Goal: Task Accomplishment & Management: Use online tool/utility

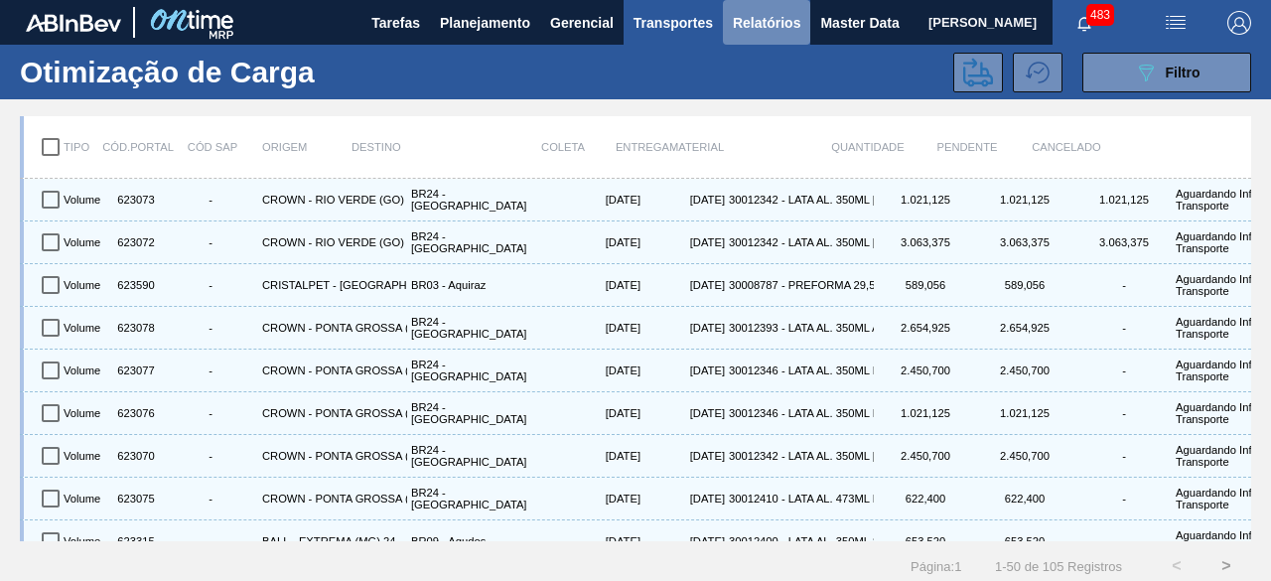
click at [778, 14] on span "Relatórios" at bounding box center [767, 23] width 68 height 24
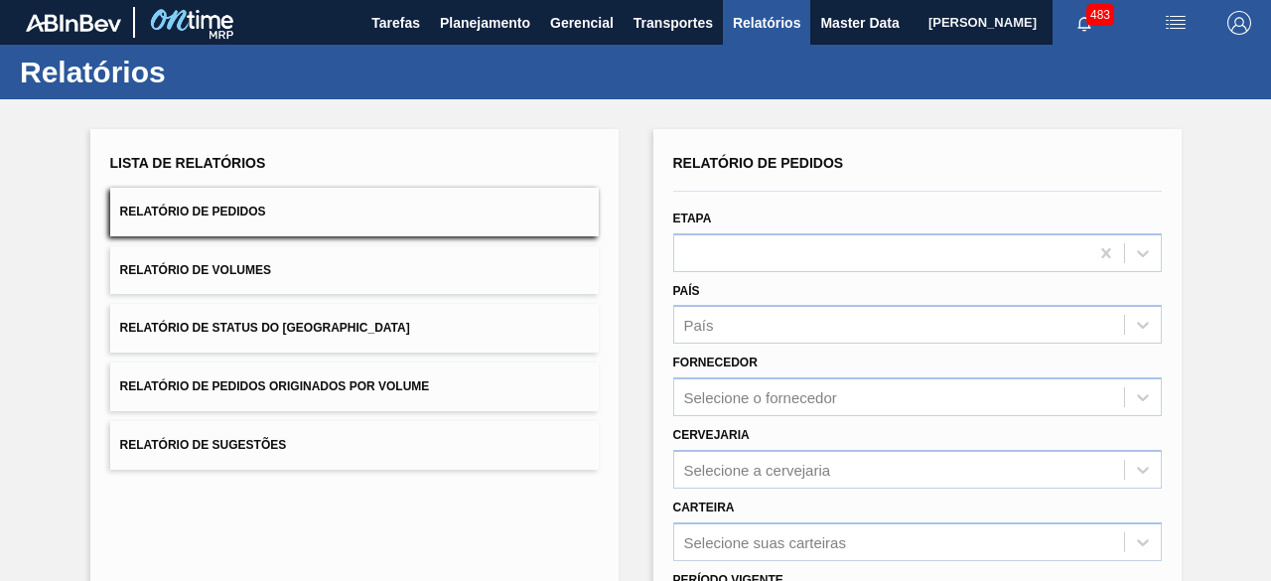
click at [389, 199] on button "Relatório de Pedidos" at bounding box center [354, 212] width 489 height 49
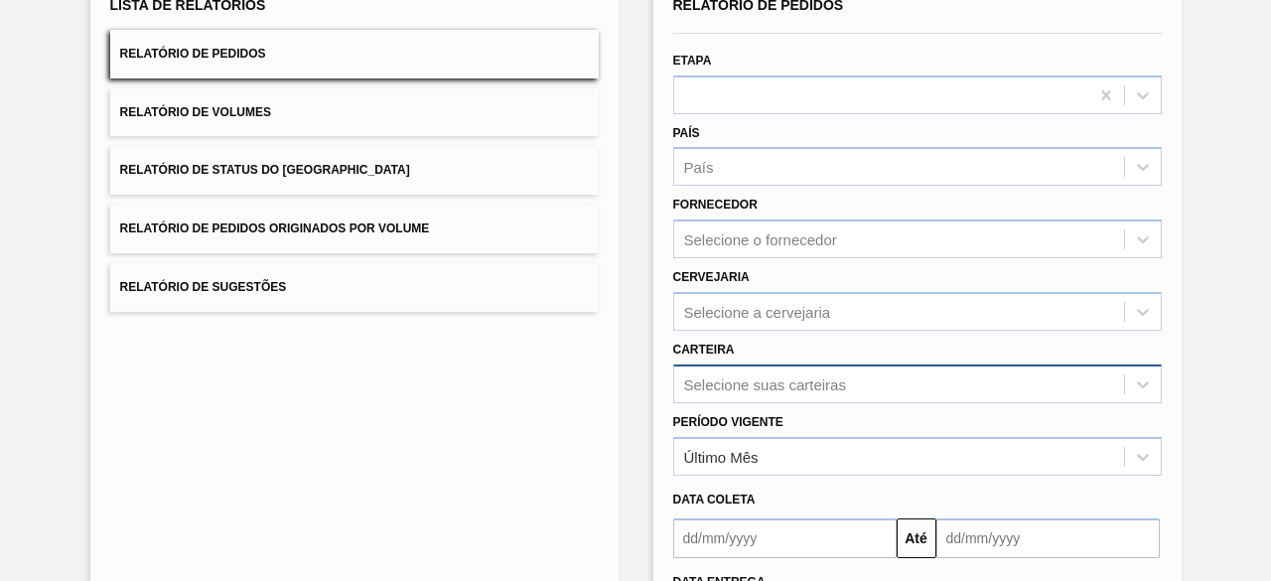
scroll to position [292, 0]
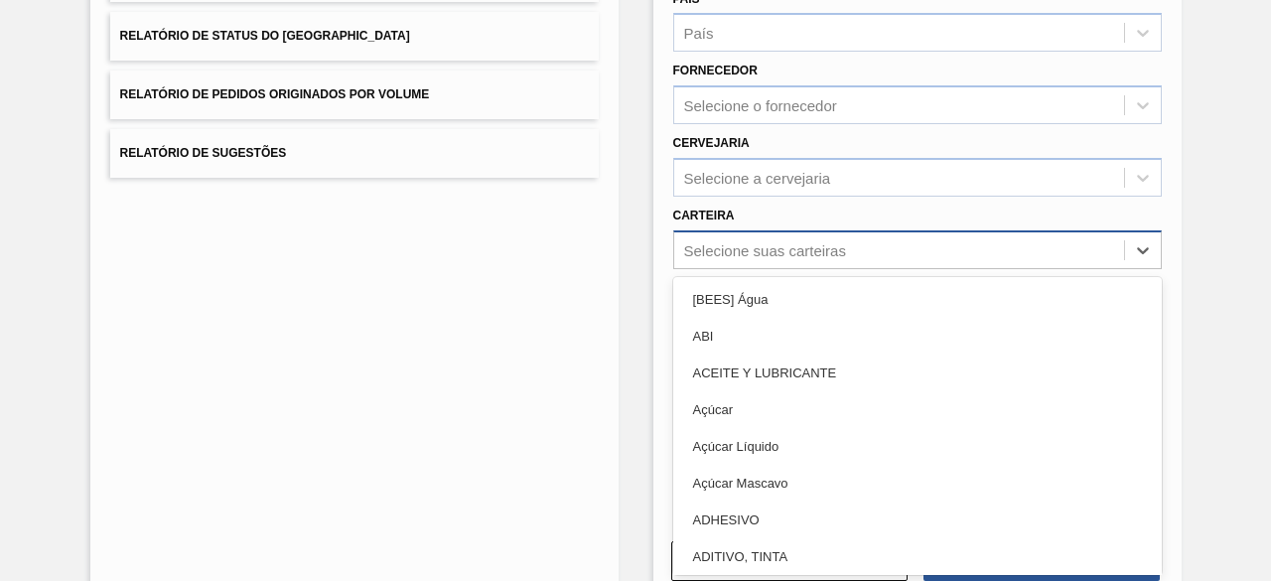
click at [722, 269] on div "option ACEITE Y LUBRICANTE focused, 3 of 101. 101 results available. Use Up and…" at bounding box center [917, 249] width 489 height 39
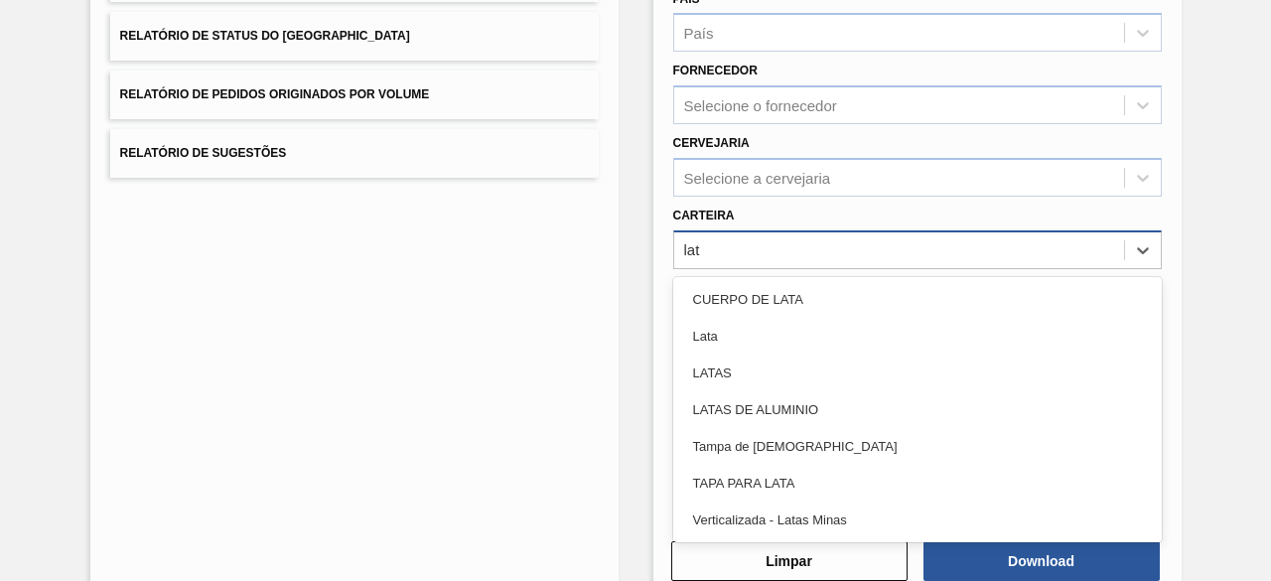
type input "lata"
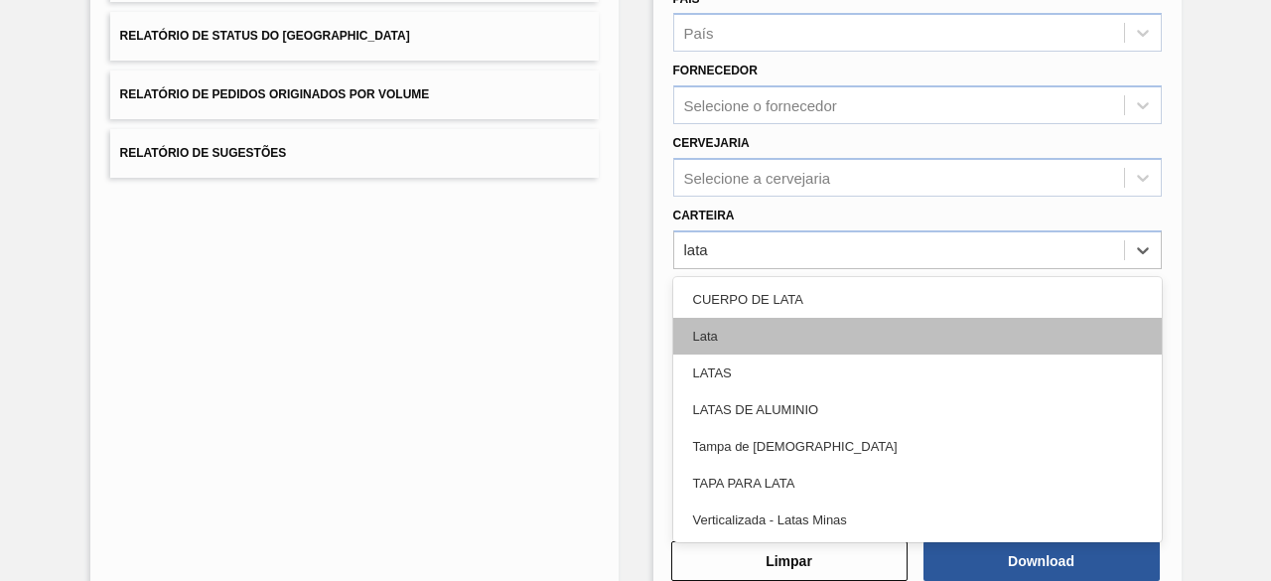
click at [733, 337] on div "Lata" at bounding box center [917, 336] width 489 height 37
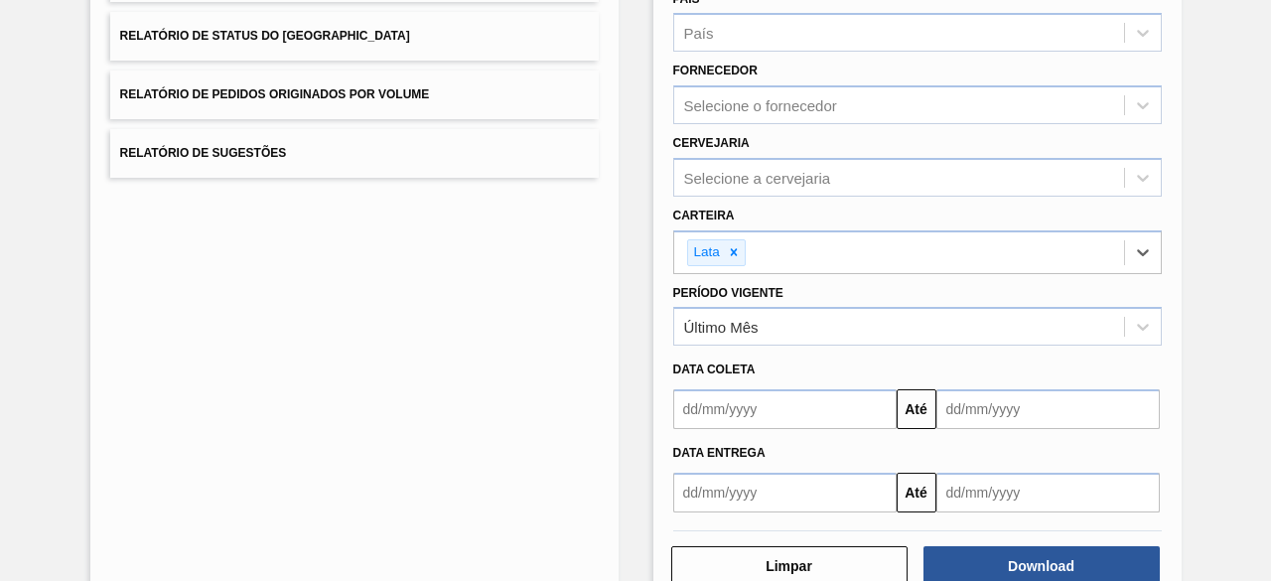
scroll to position [341, 0]
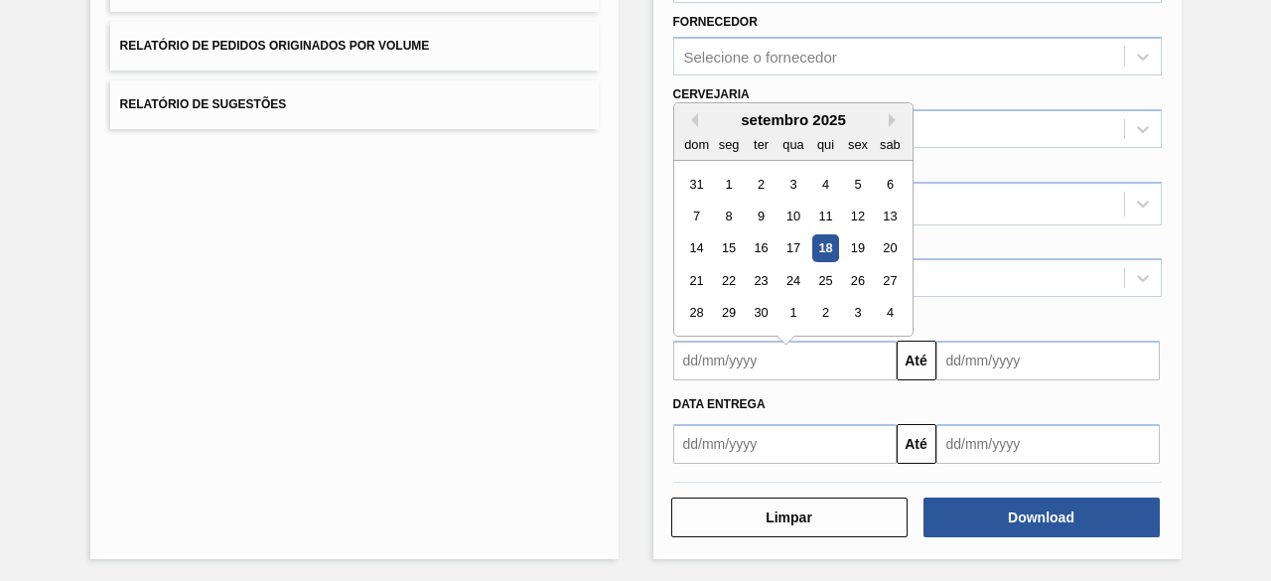
click at [729, 357] on input "text" at bounding box center [784, 361] width 223 height 40
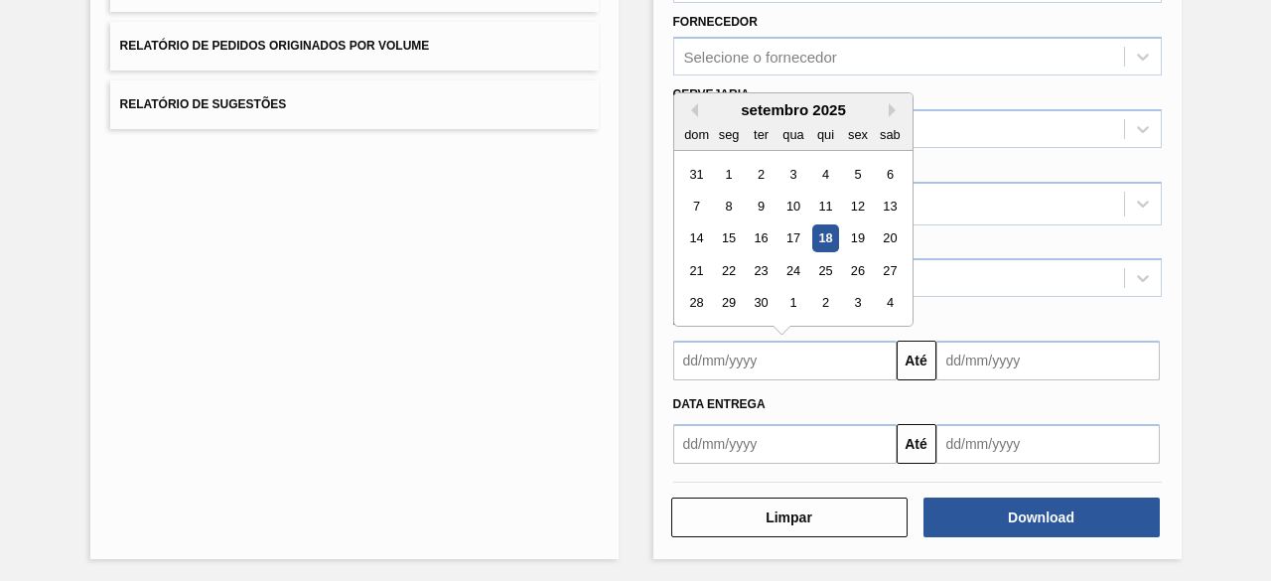
click at [832, 235] on div "18" at bounding box center [824, 238] width 27 height 27
type input "[DATE]"
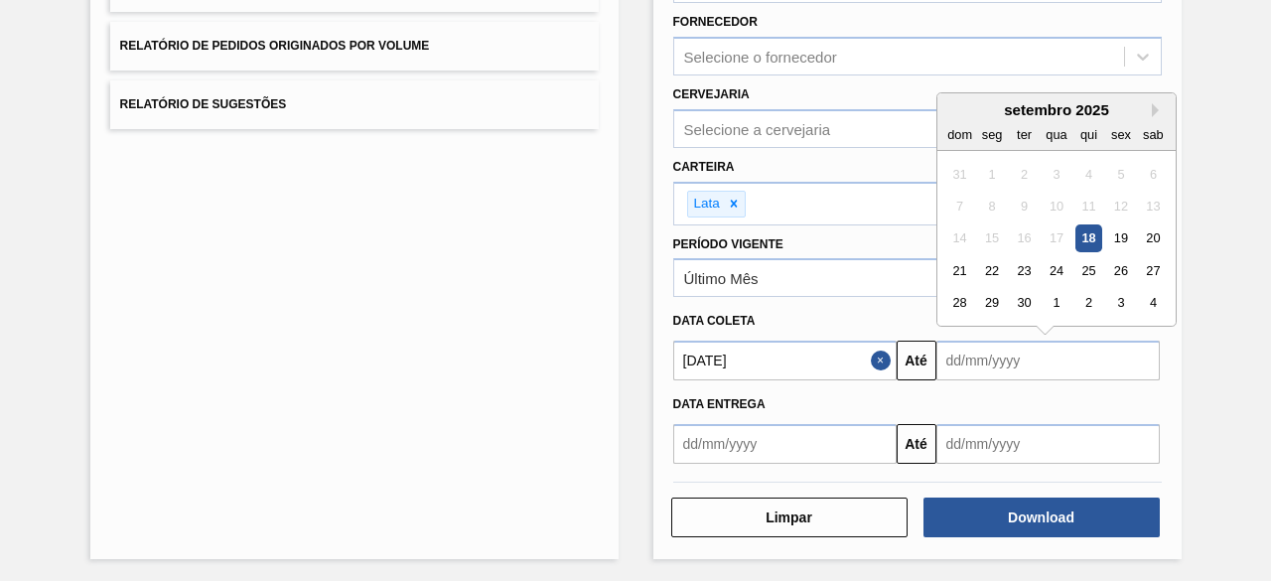
click at [958, 349] on input "text" at bounding box center [1048, 361] width 223 height 40
click at [1019, 264] on div "23" at bounding box center [1023, 270] width 27 height 27
type input "[DATE]"
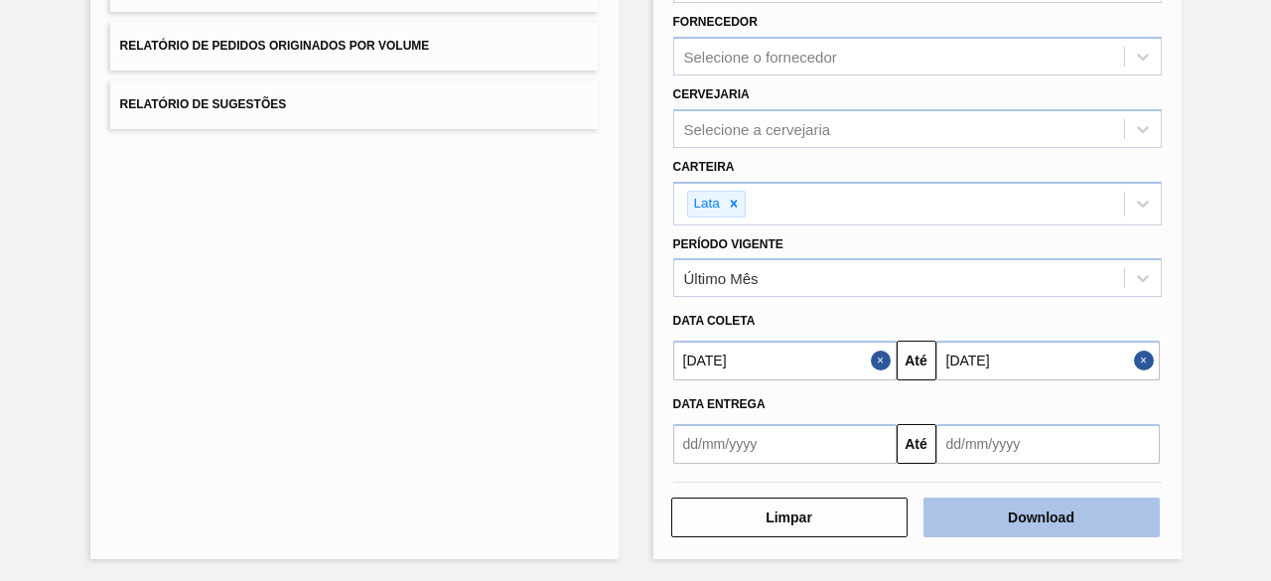
click at [1047, 519] on button "Download" at bounding box center [1042, 518] width 236 height 40
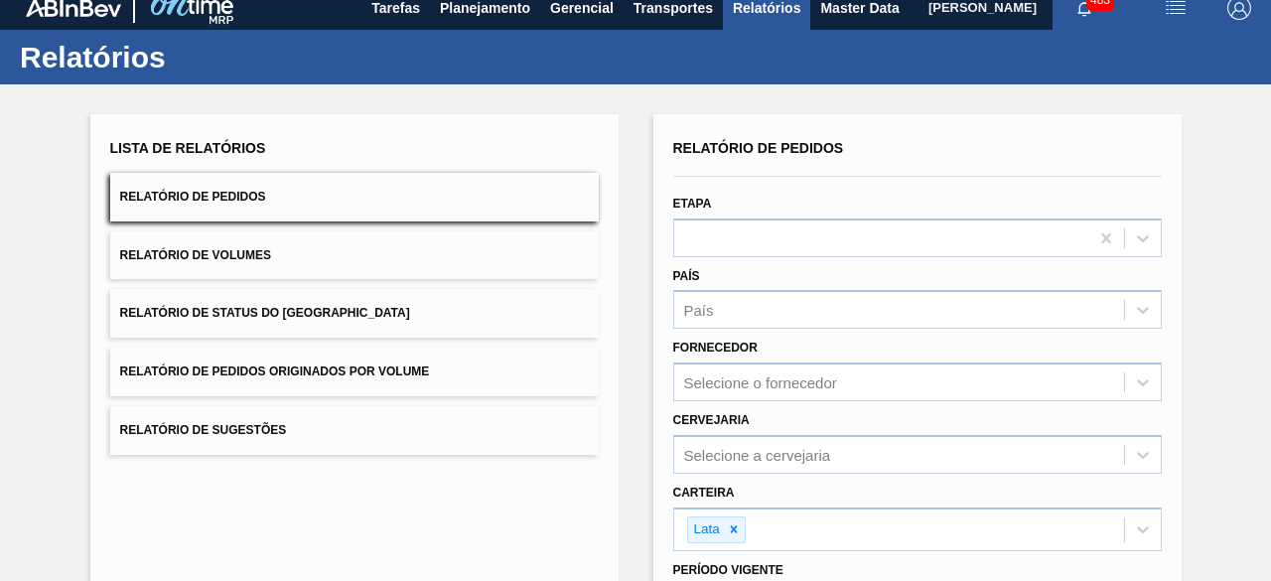
scroll to position [0, 0]
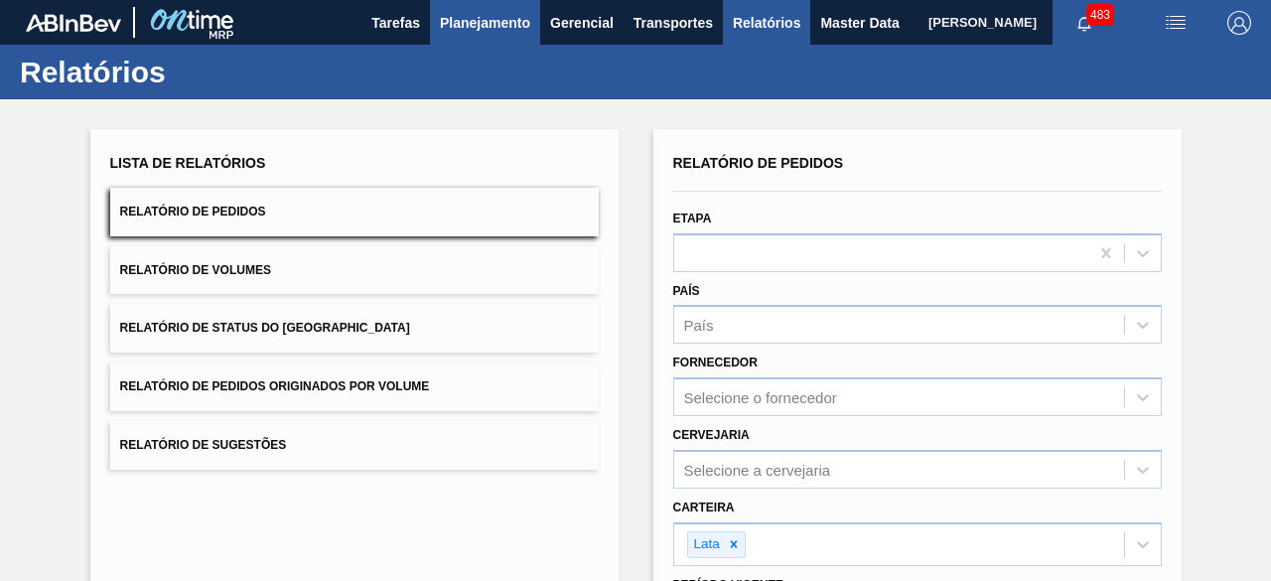
click at [493, 20] on span "Planejamento" at bounding box center [485, 23] width 90 height 24
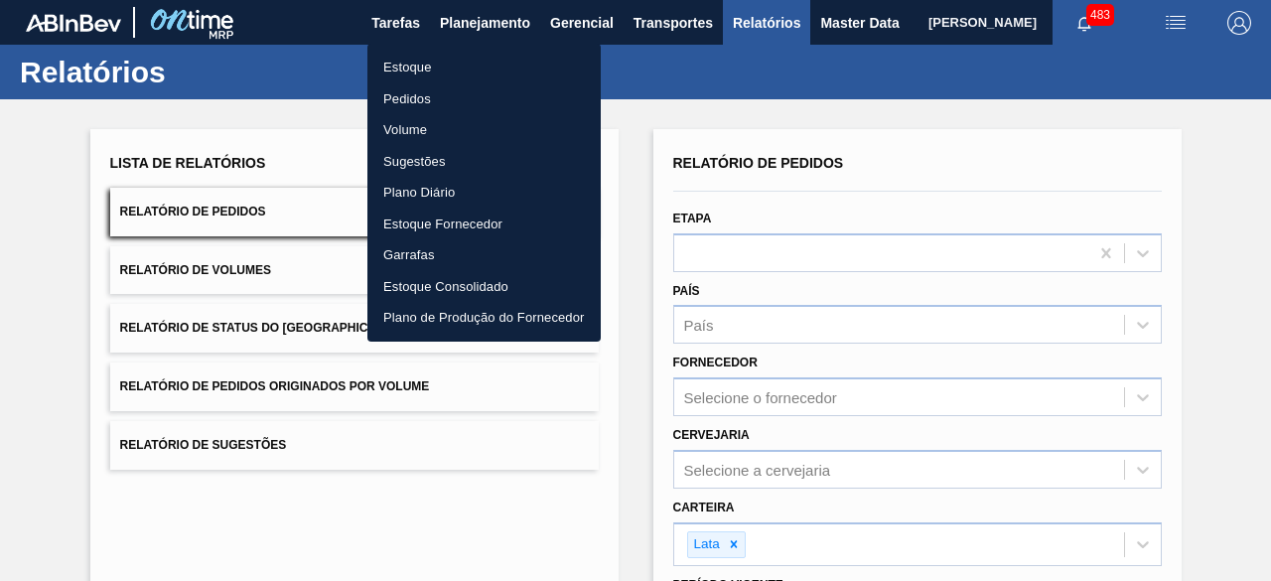
click at [429, 60] on li "Estoque" at bounding box center [483, 68] width 233 height 32
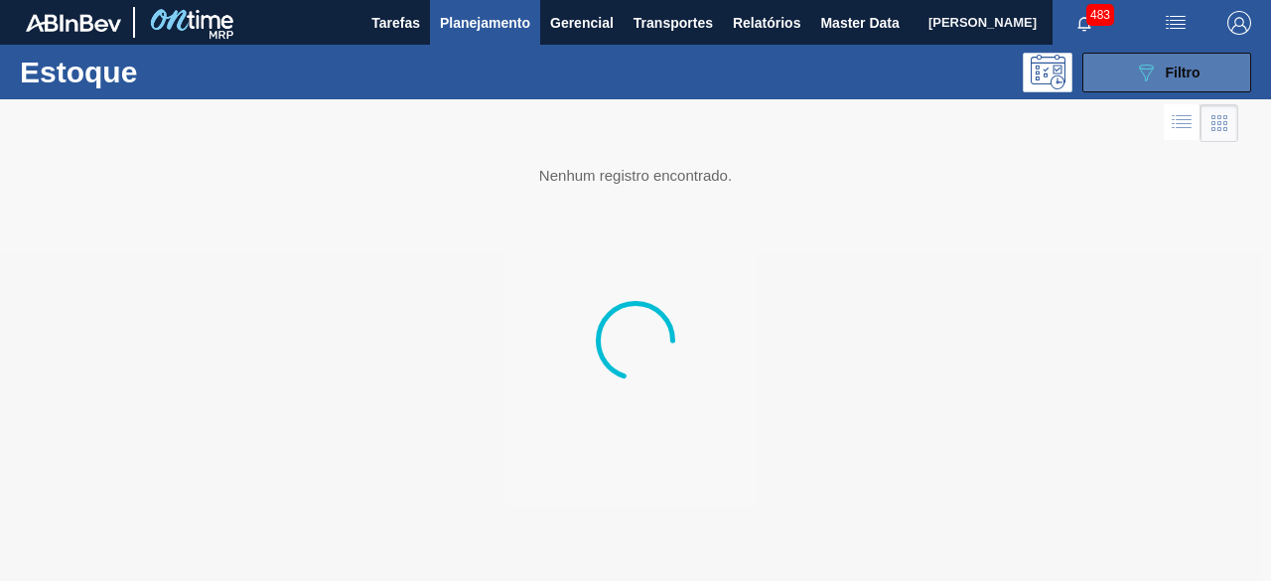
click at [1156, 79] on icon "089F7B8B-B2A5-4AFE-B5C0-19BA573D28AC" at bounding box center [1146, 73] width 24 height 24
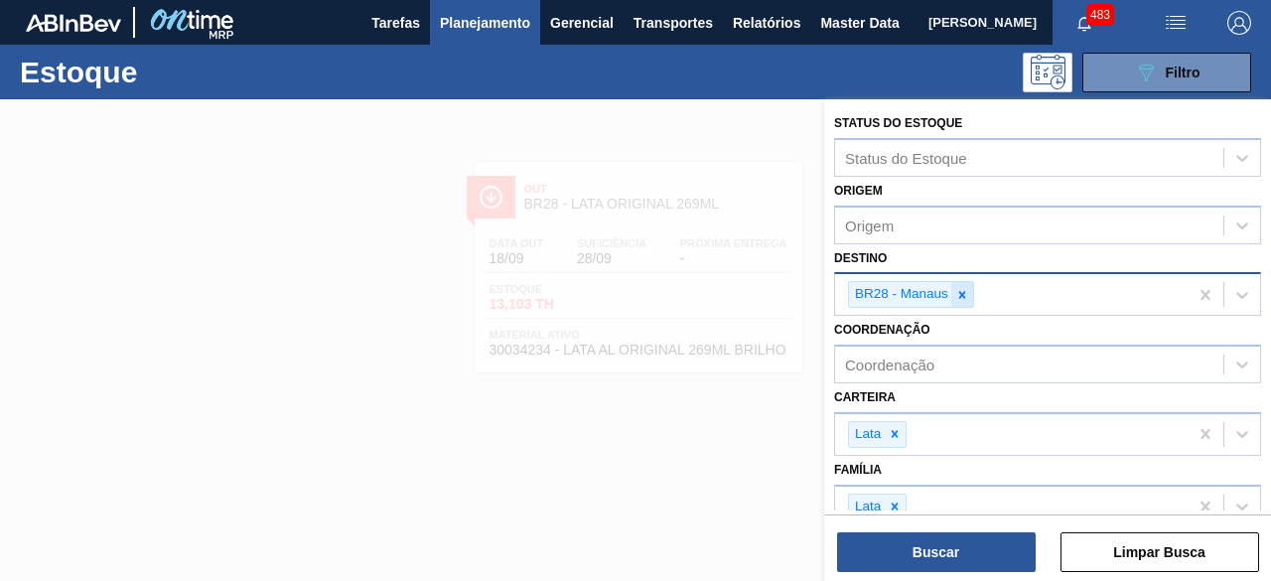
click at [963, 288] on icon at bounding box center [962, 295] width 14 height 14
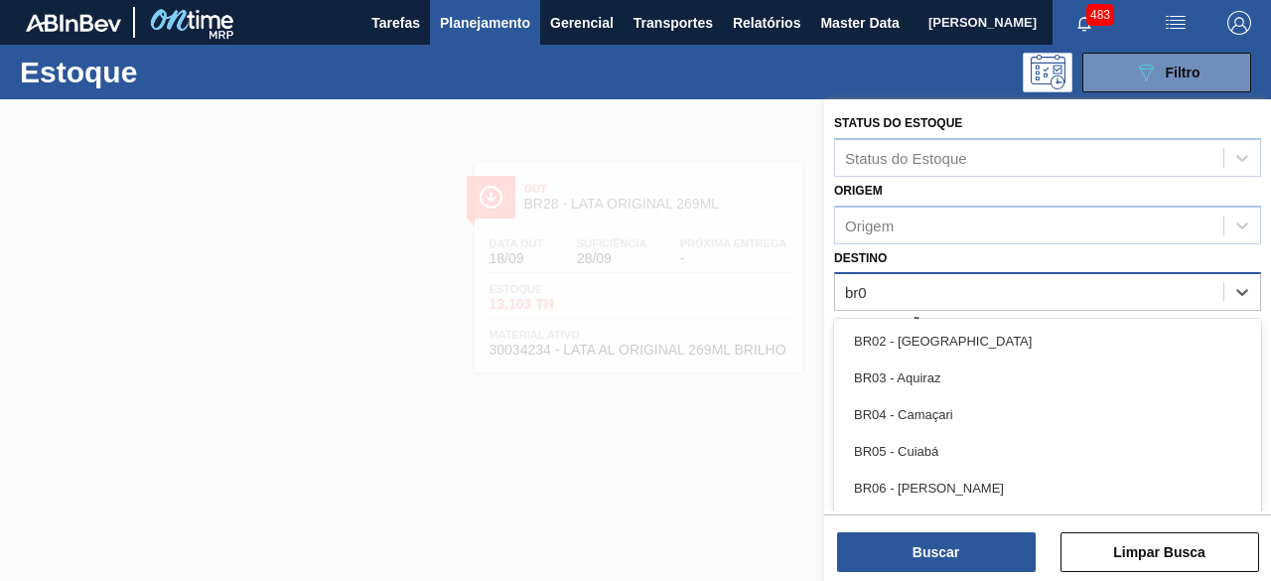
type input "br08"
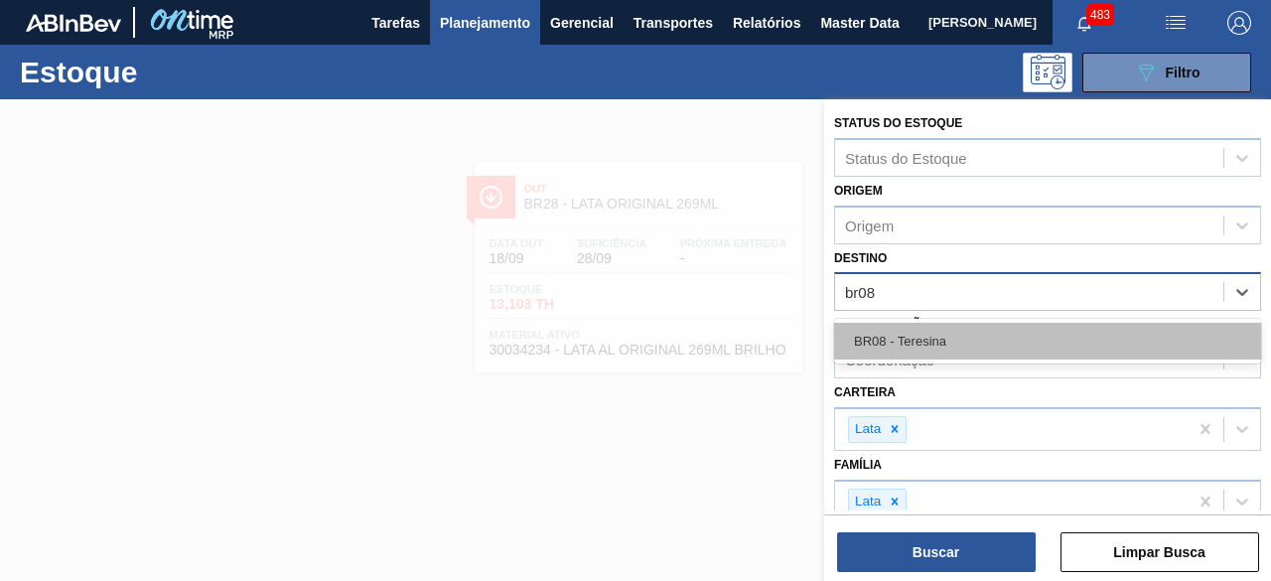
click at [938, 349] on div "BR08 - Teresina" at bounding box center [1047, 341] width 427 height 37
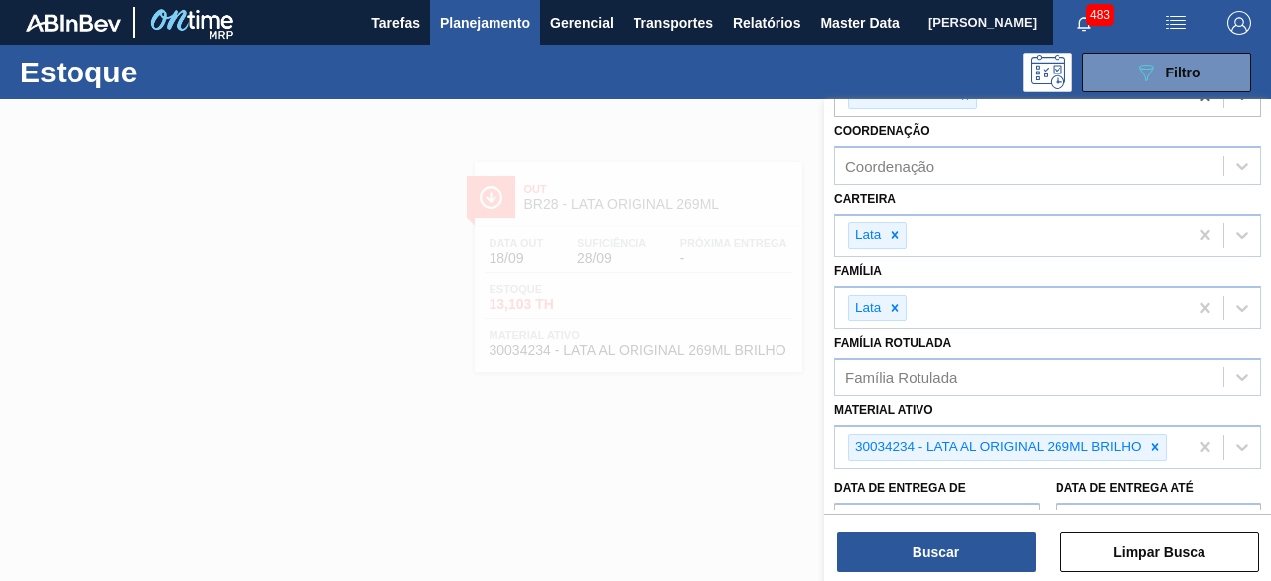
scroll to position [380, 0]
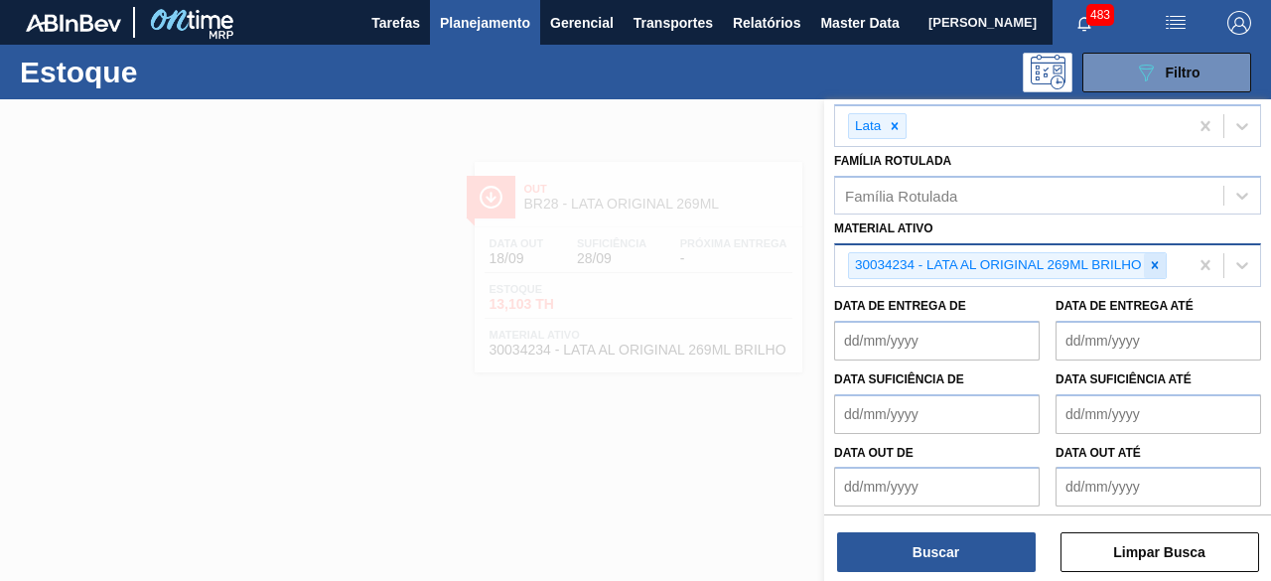
click at [1157, 260] on icon at bounding box center [1155, 265] width 14 height 14
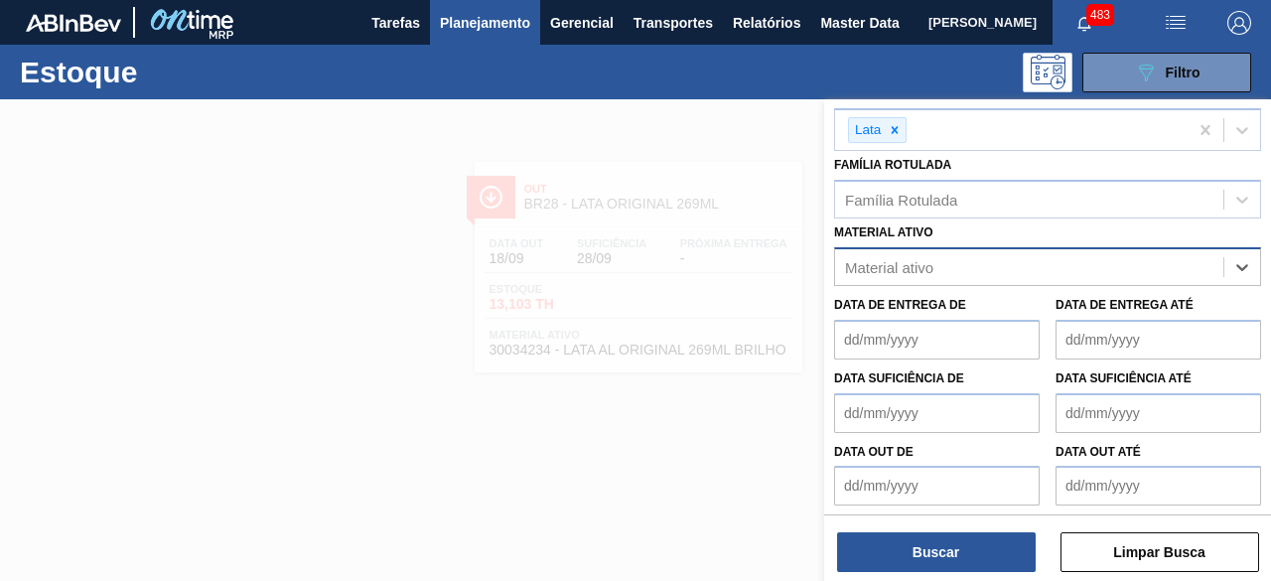
paste ativo "30002213"
type ativo "30002213"
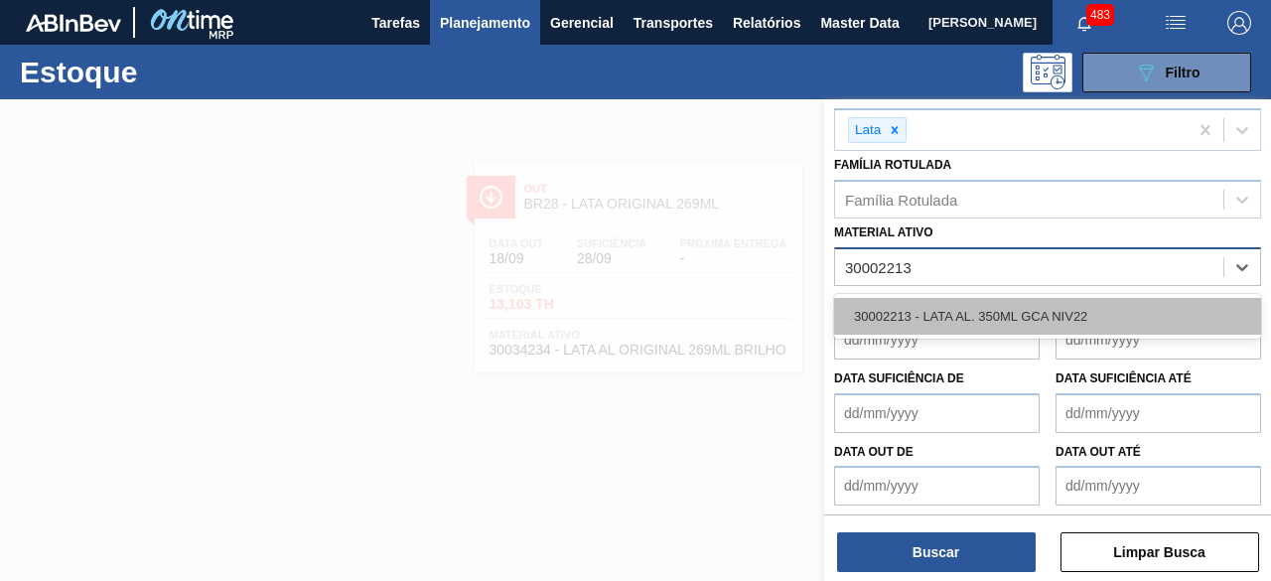
click at [1094, 305] on div "30002213 - LATA AL. 350ML GCA NIV22" at bounding box center [1047, 316] width 427 height 37
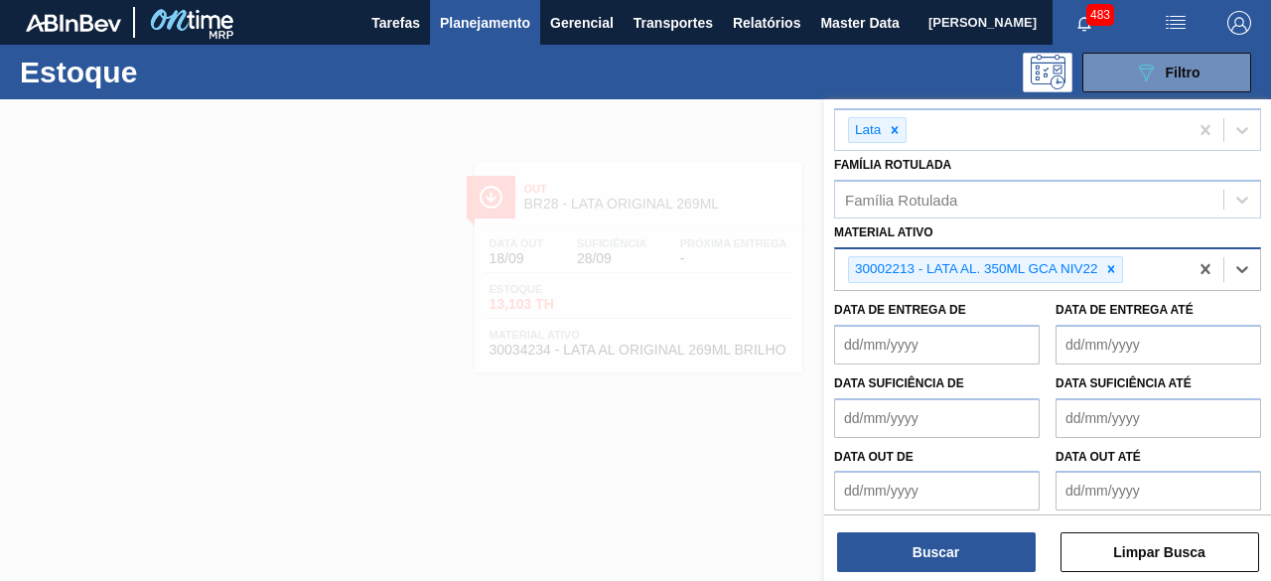
scroll to position [380, 0]
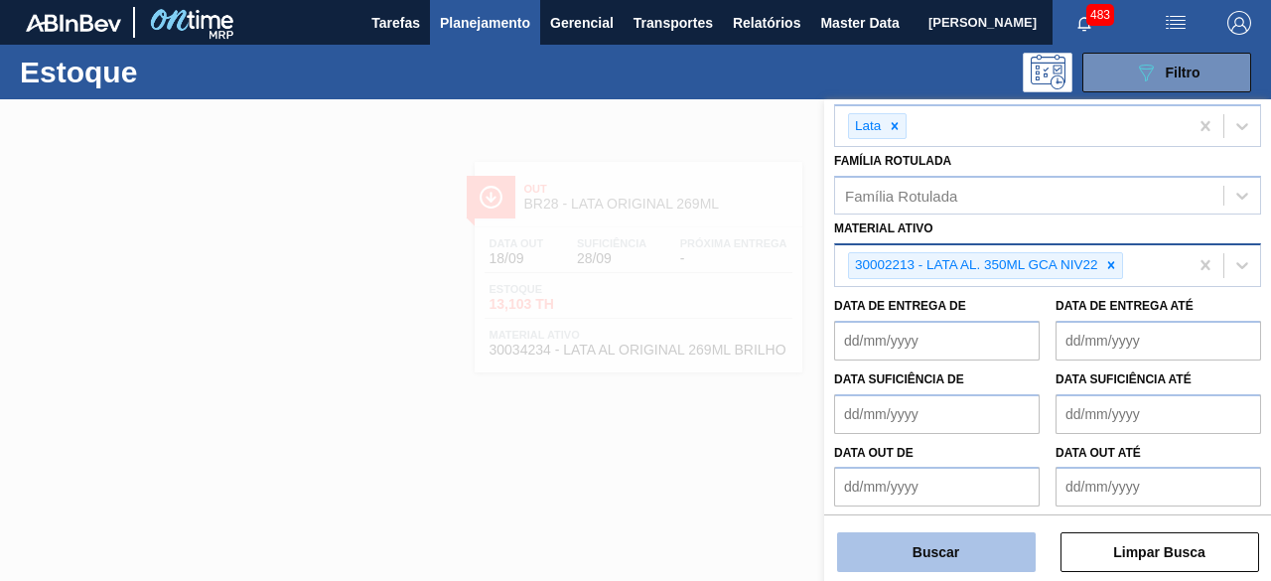
click at [1001, 561] on button "Buscar" at bounding box center [936, 552] width 199 height 40
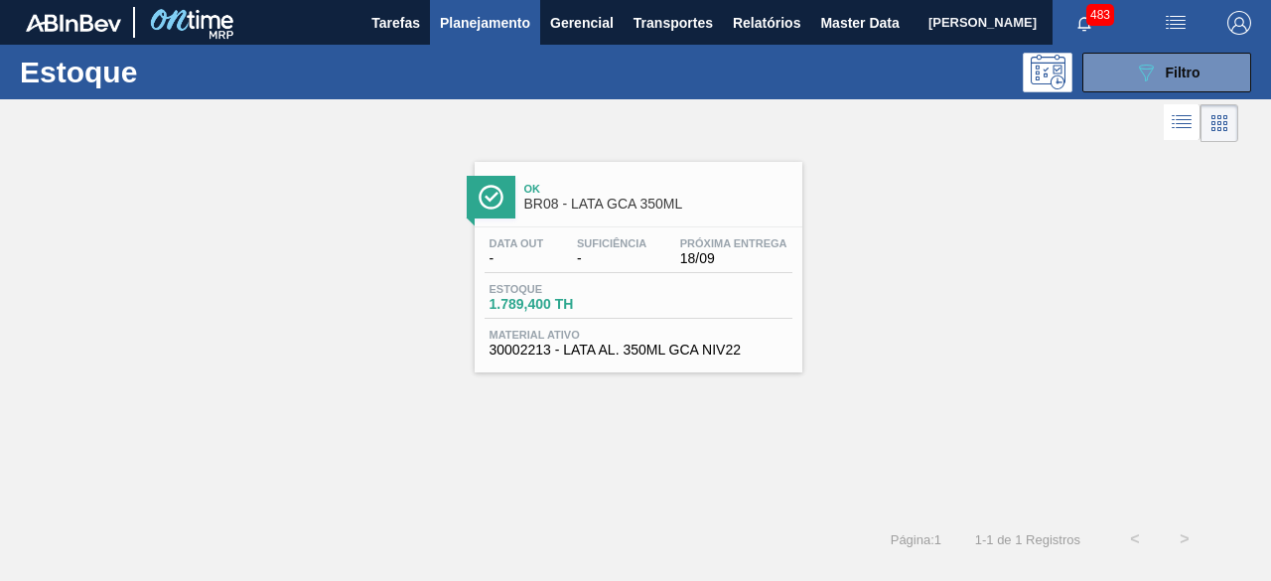
click at [626, 247] on span "Suficiência" at bounding box center [612, 243] width 70 height 12
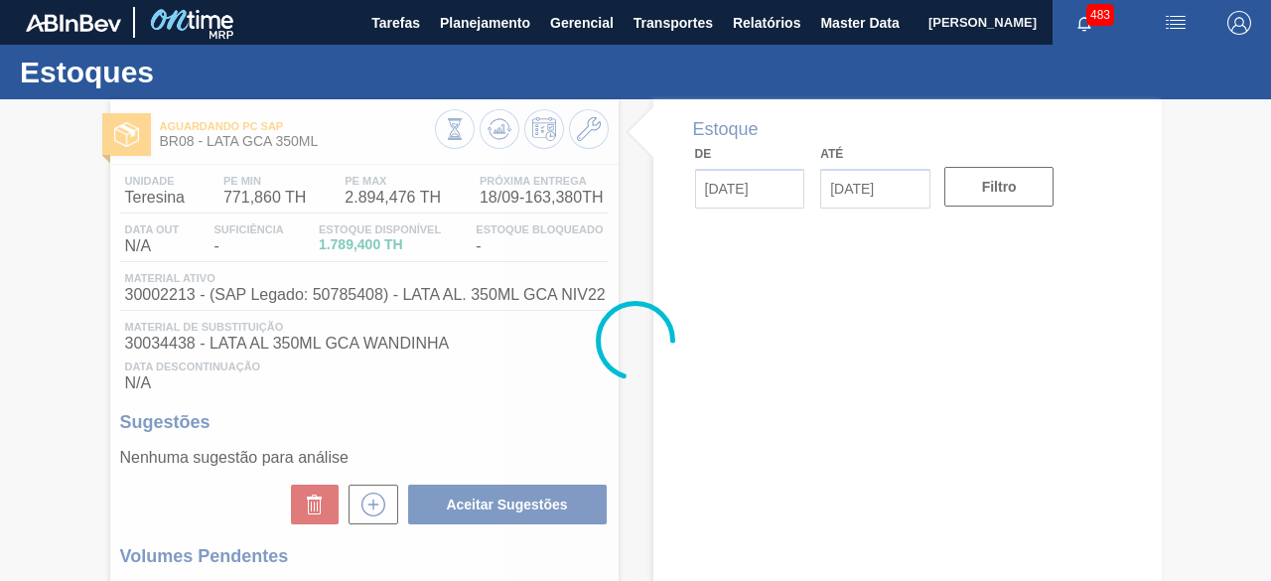
type input "[DATE]"
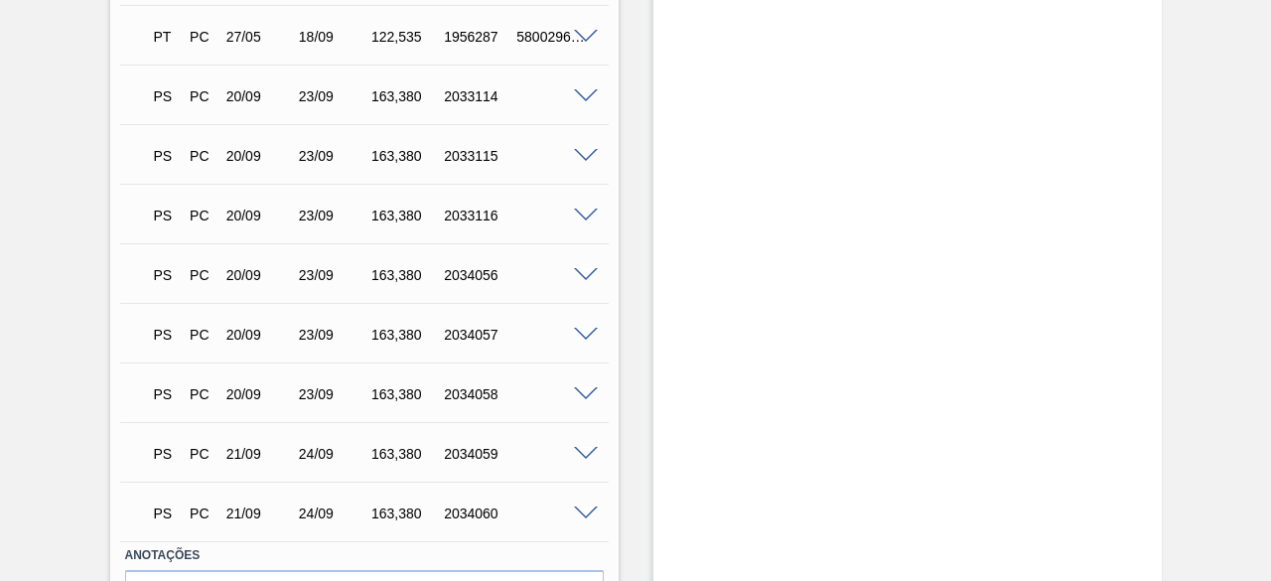
scroll to position [1882, 0]
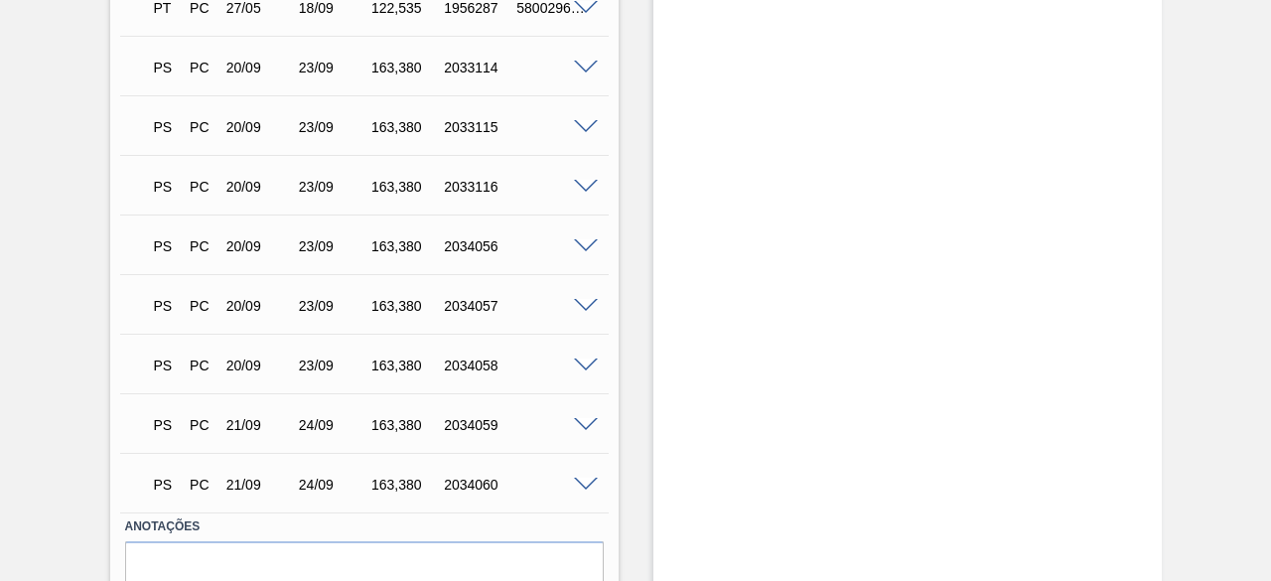
click at [586, 365] on span at bounding box center [586, 366] width 24 height 15
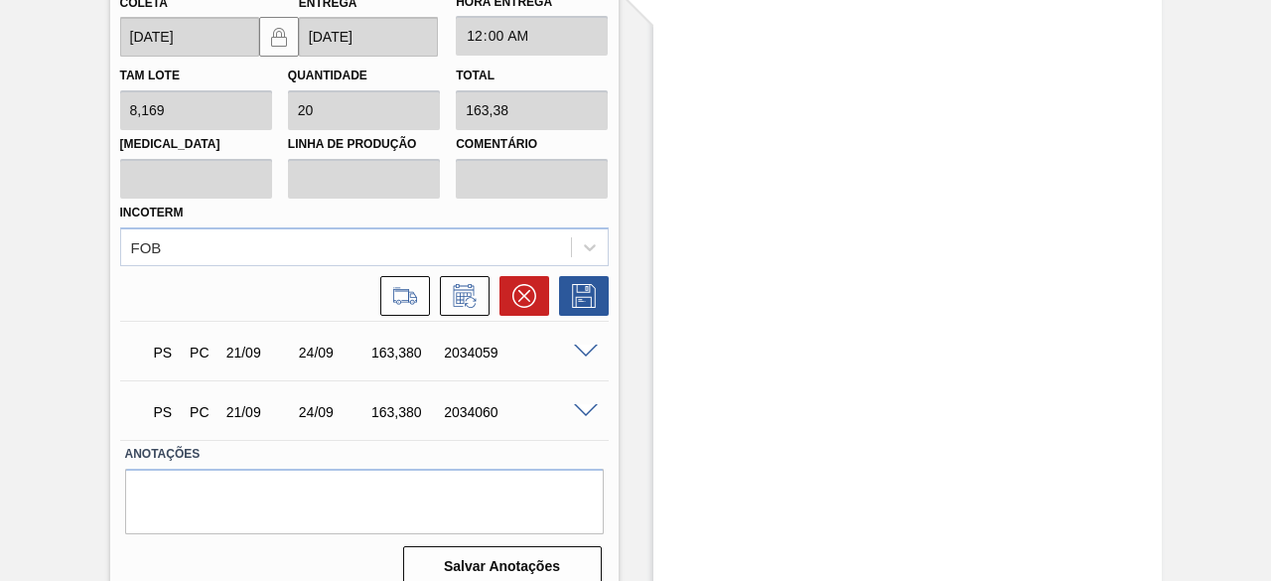
scroll to position [2461, 0]
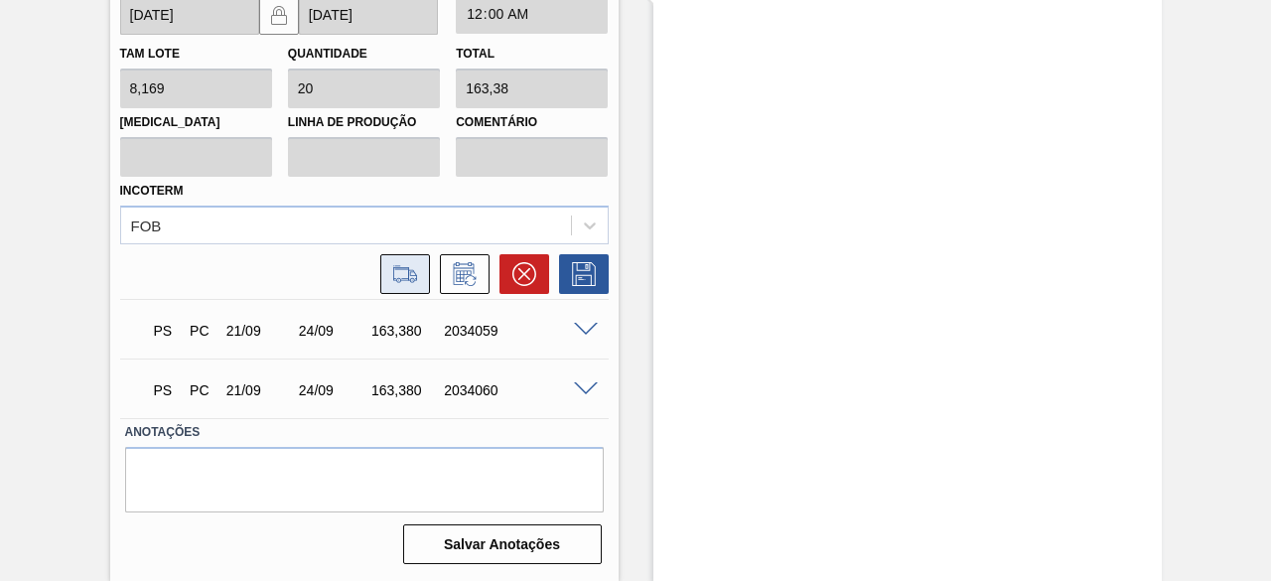
click at [410, 278] on icon at bounding box center [405, 274] width 32 height 24
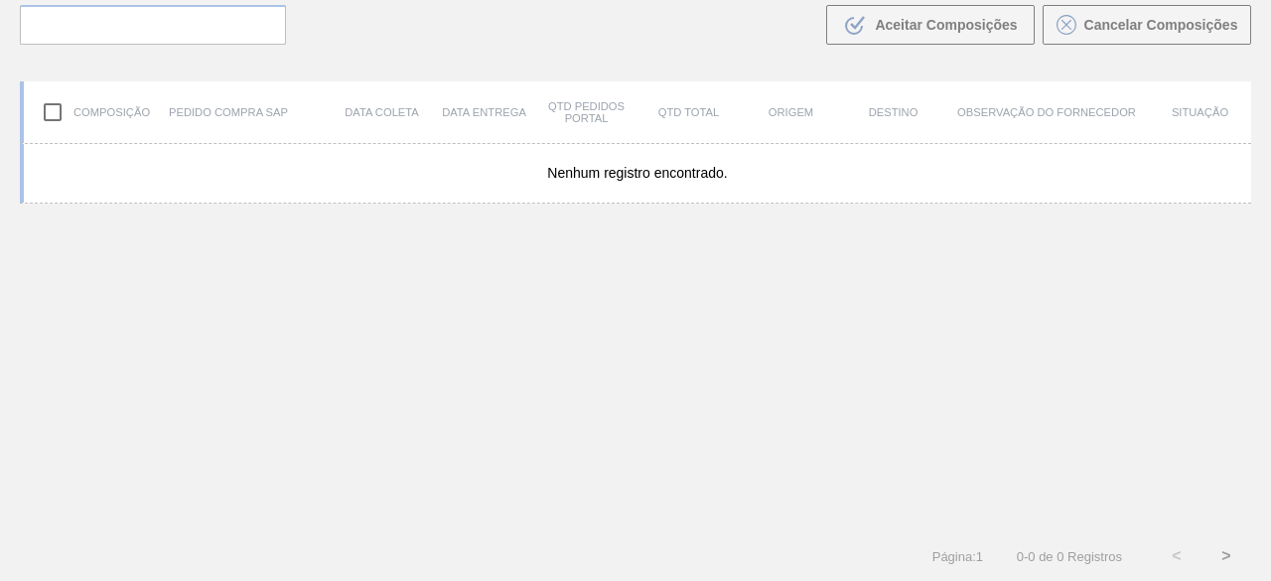
scroll to position [142, 0]
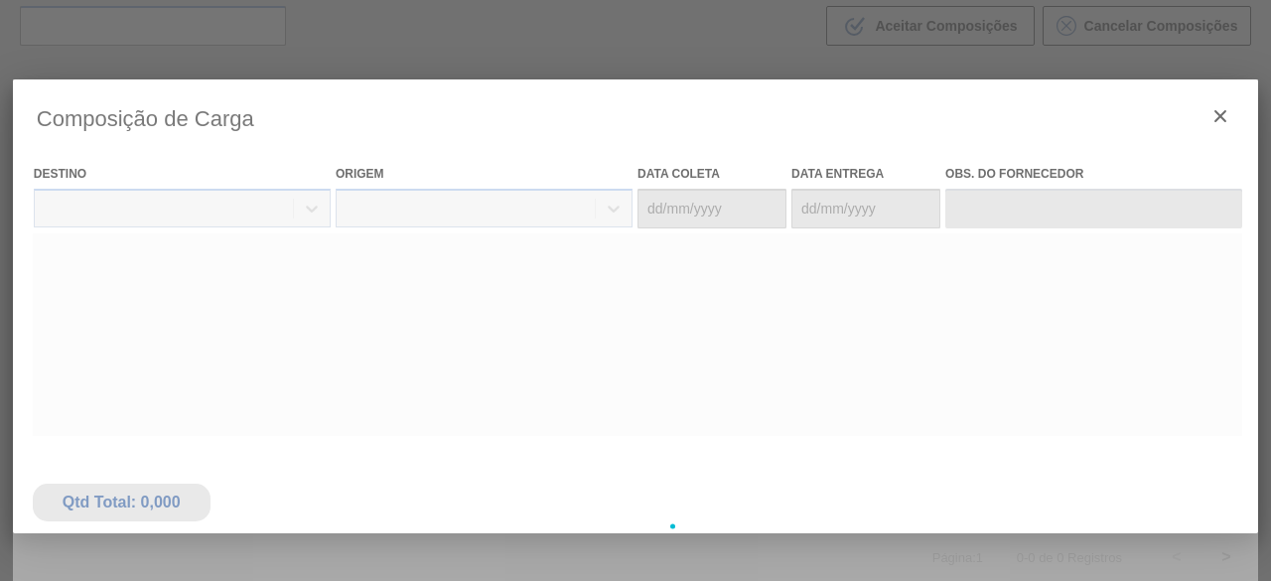
type coleta "[DATE]"
type entrega "[DATE]"
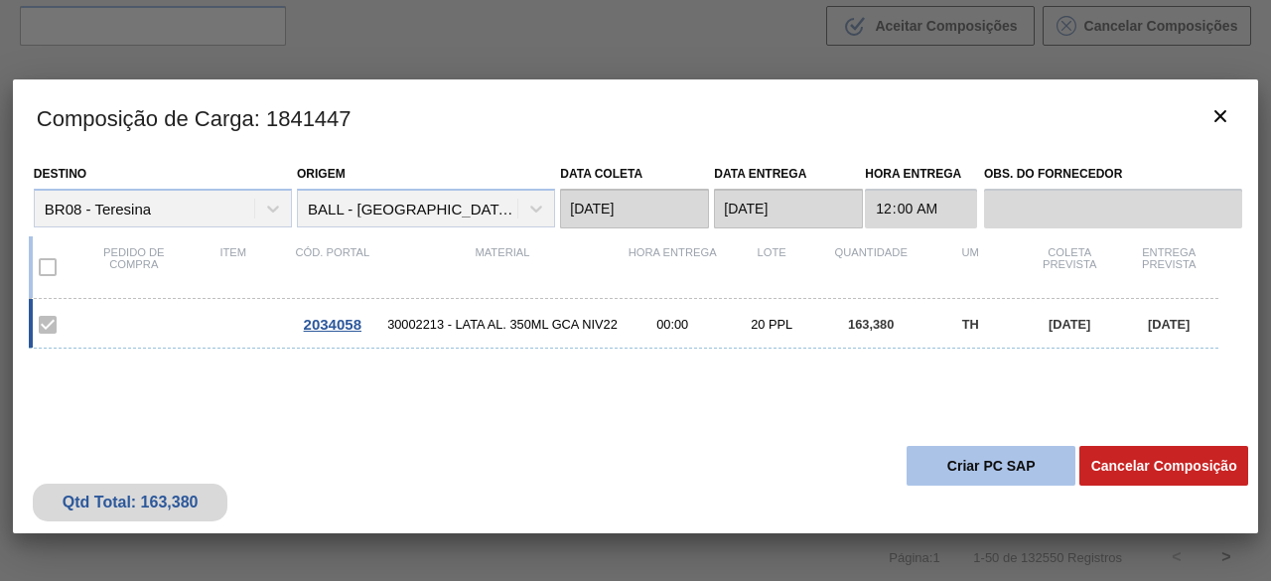
click at [1047, 462] on button "Criar PC SAP" at bounding box center [991, 466] width 169 height 40
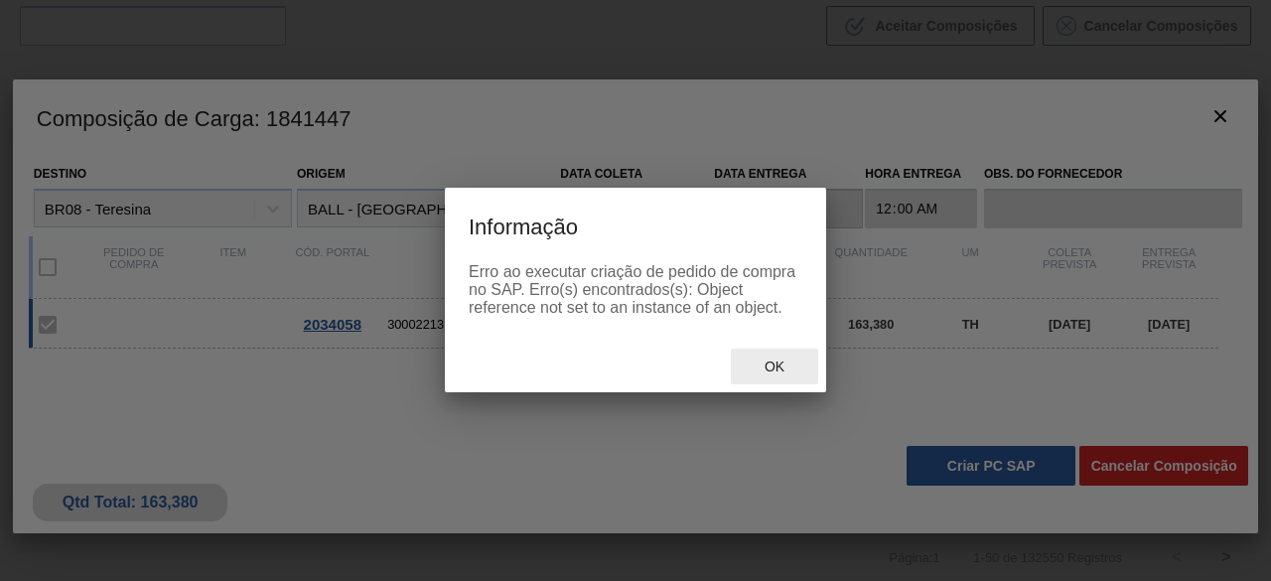
click at [769, 364] on span "Ok" at bounding box center [775, 367] width 52 height 16
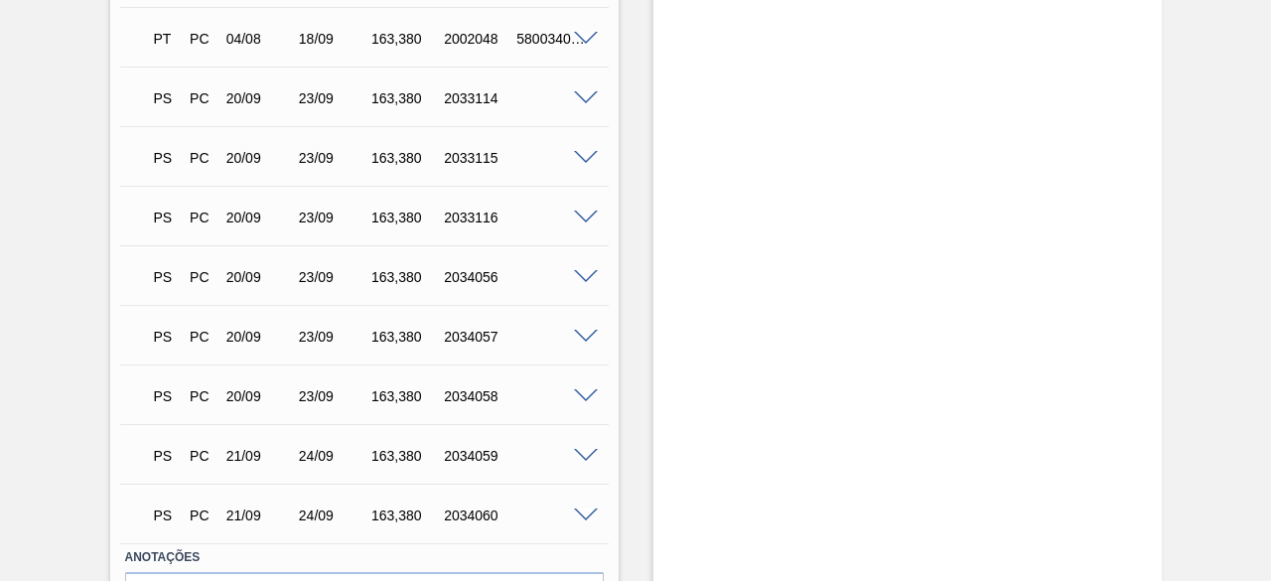
scroll to position [1981, 0]
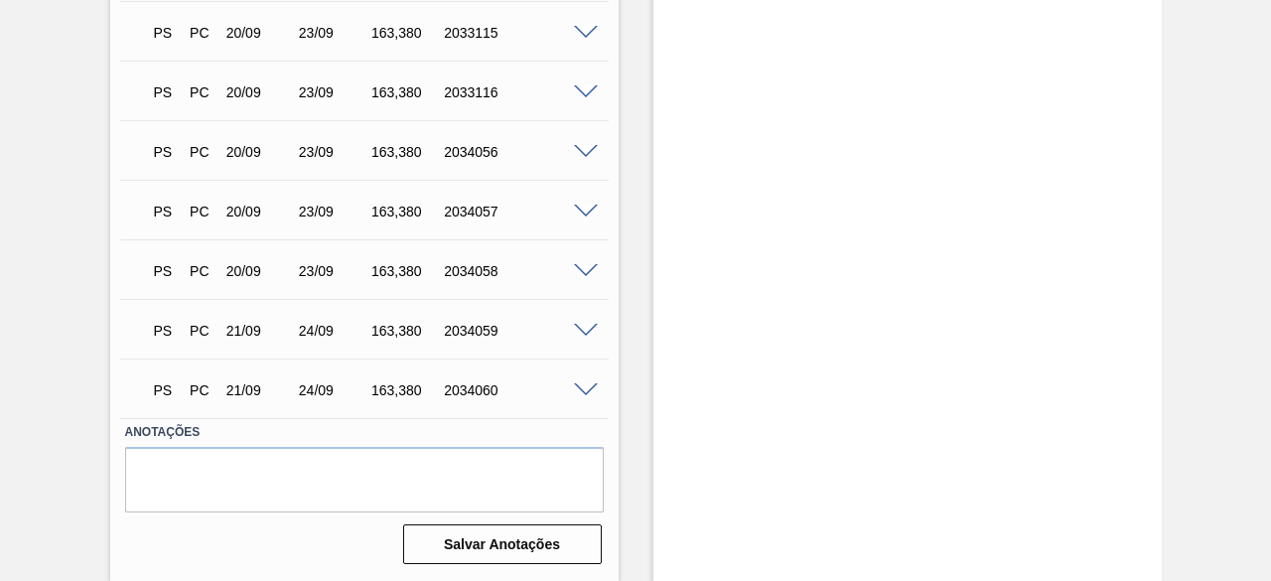
click at [579, 332] on span at bounding box center [586, 331] width 24 height 15
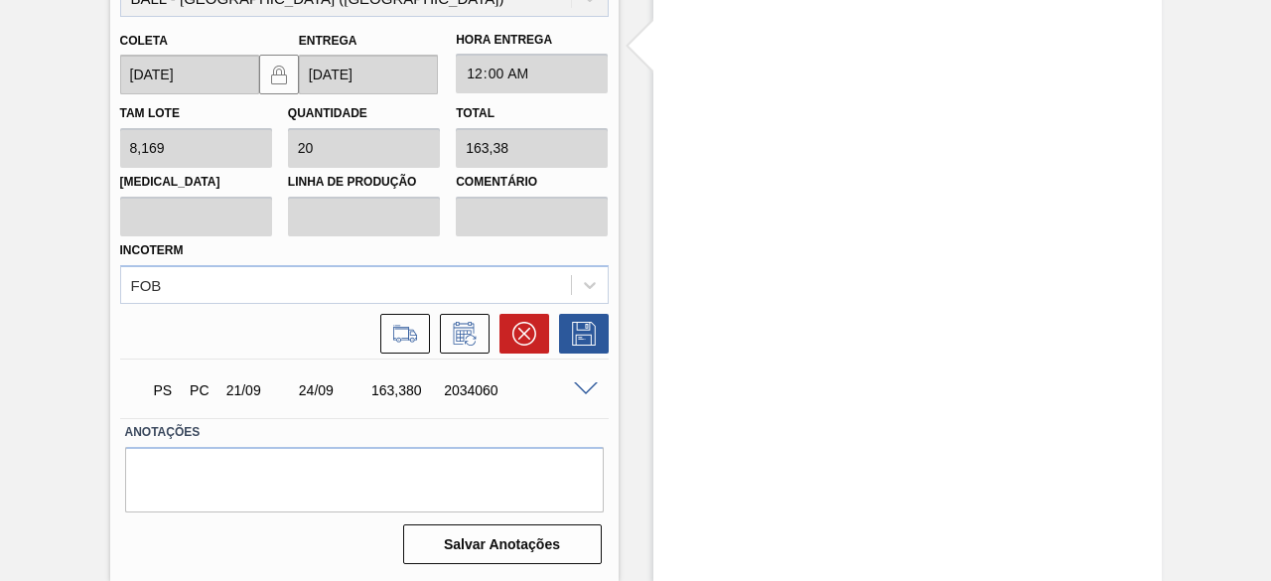
scroll to position [2461, 0]
click at [414, 341] on icon at bounding box center [412, 335] width 9 height 11
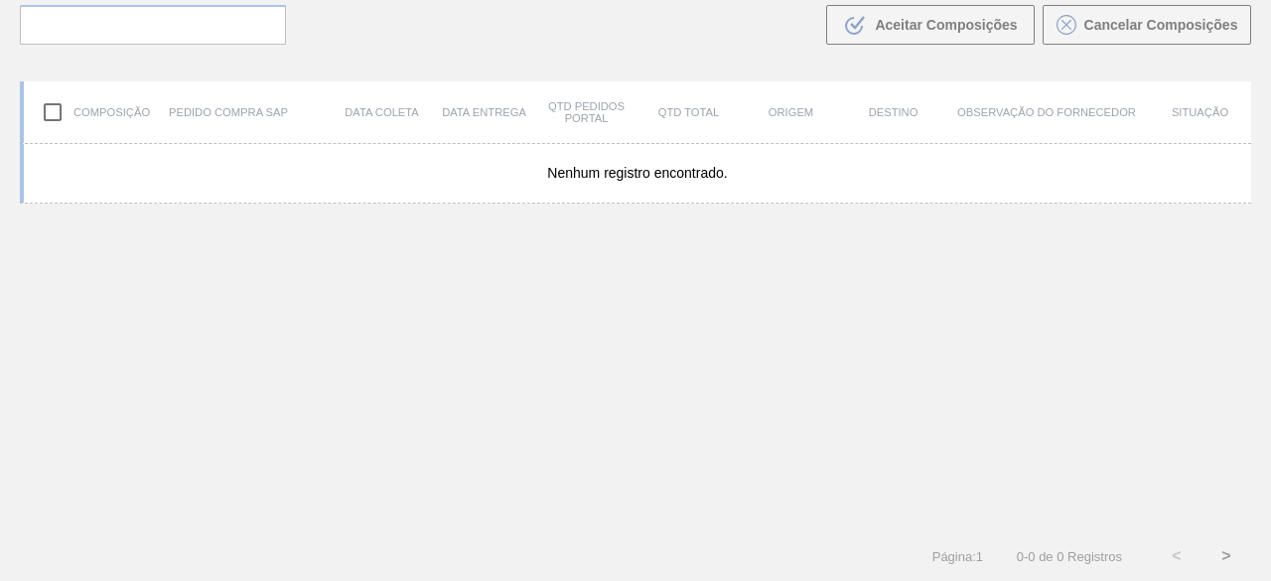
scroll to position [142, 0]
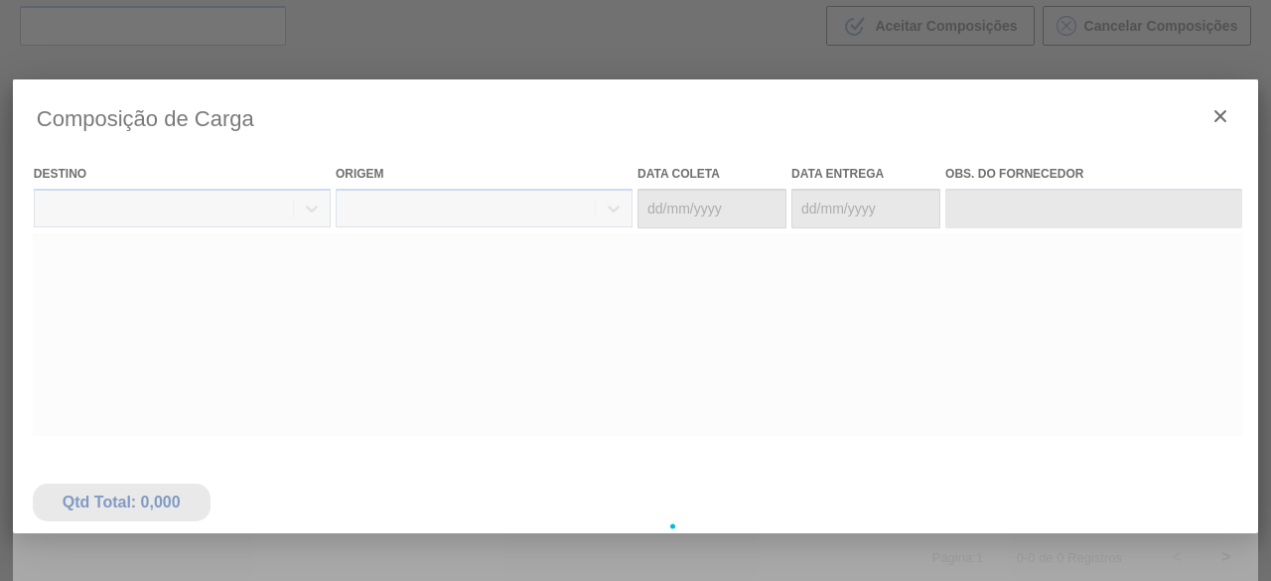
type coleta "[DATE]"
type entrega "[DATE]"
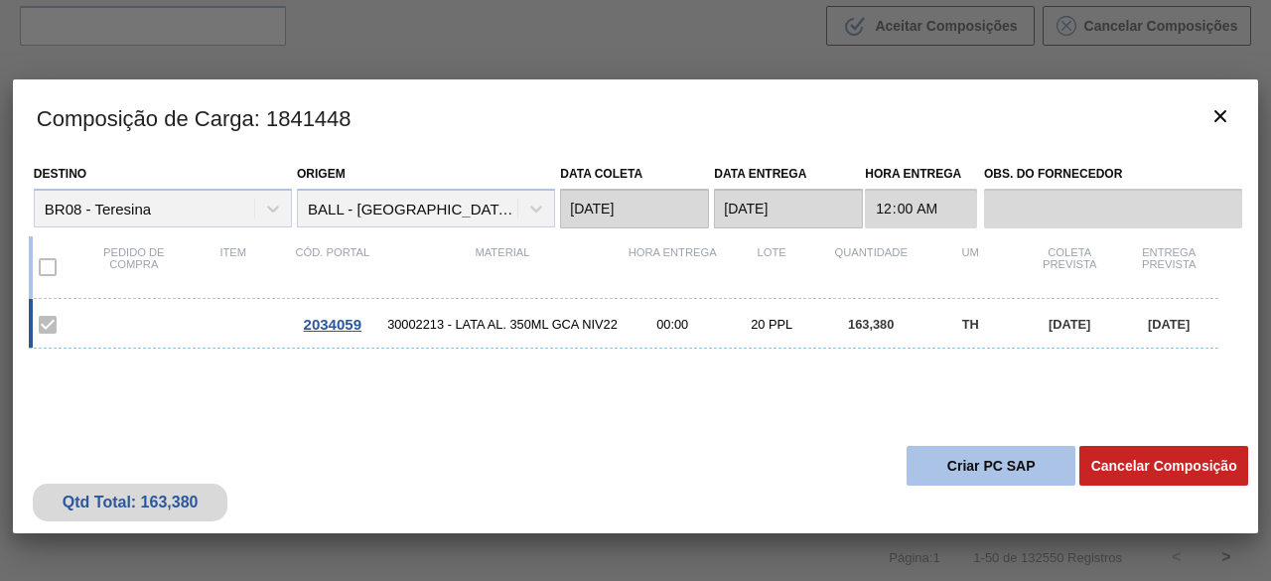
click at [1034, 466] on button "Criar PC SAP" at bounding box center [991, 466] width 169 height 40
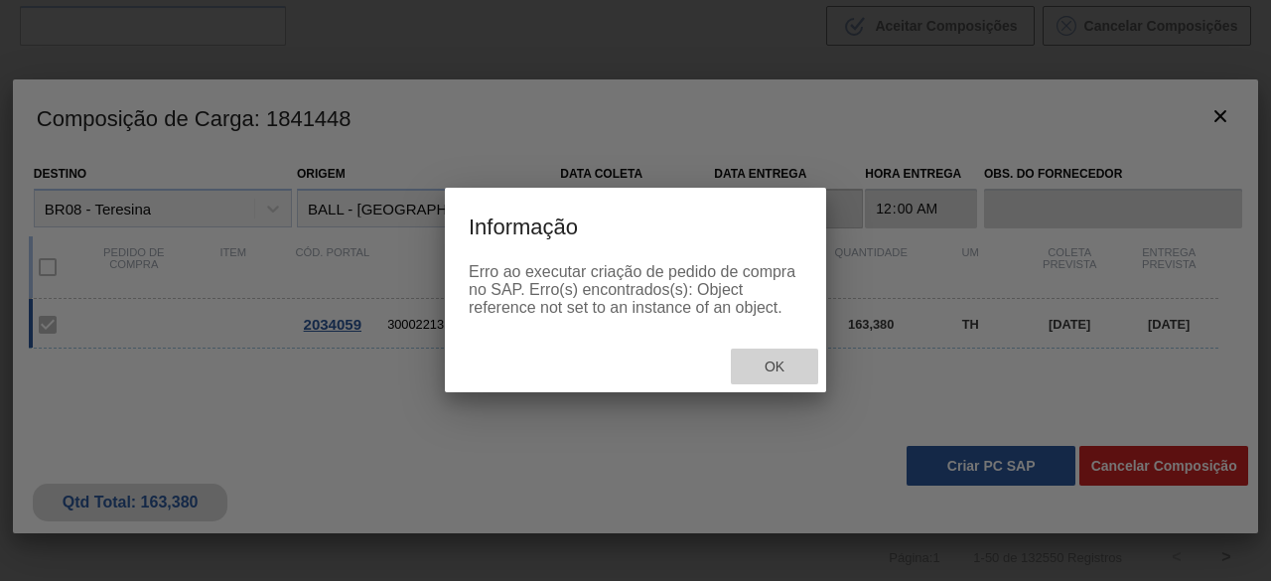
click at [790, 368] on span "Ok" at bounding box center [775, 367] width 52 height 16
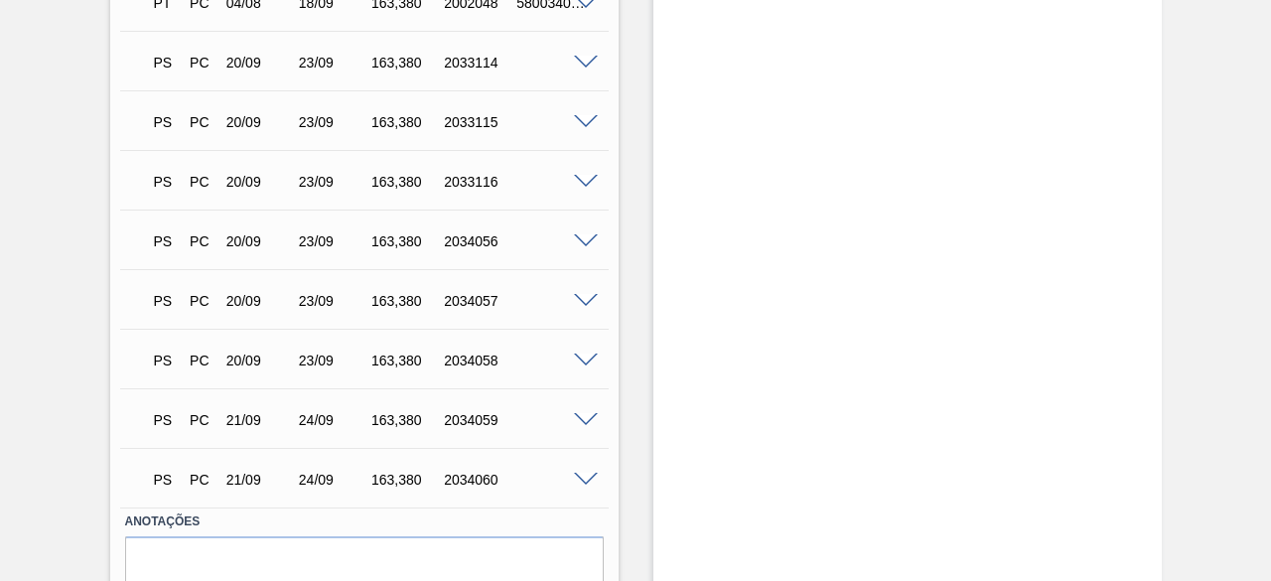
scroll to position [1981, 0]
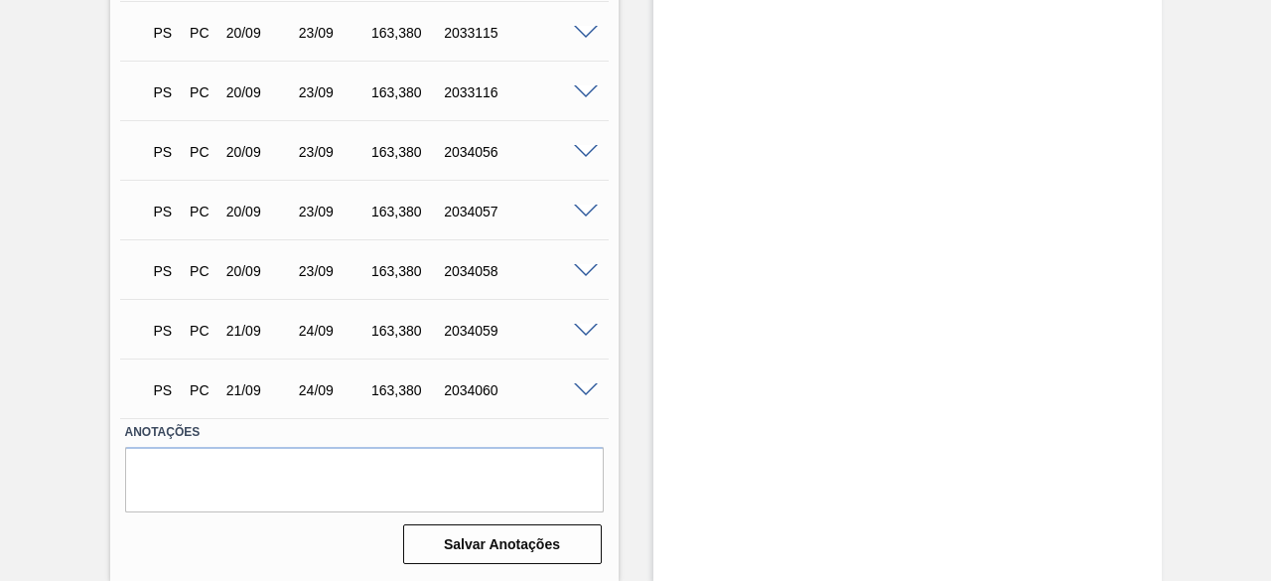
click at [588, 272] on span at bounding box center [586, 271] width 24 height 15
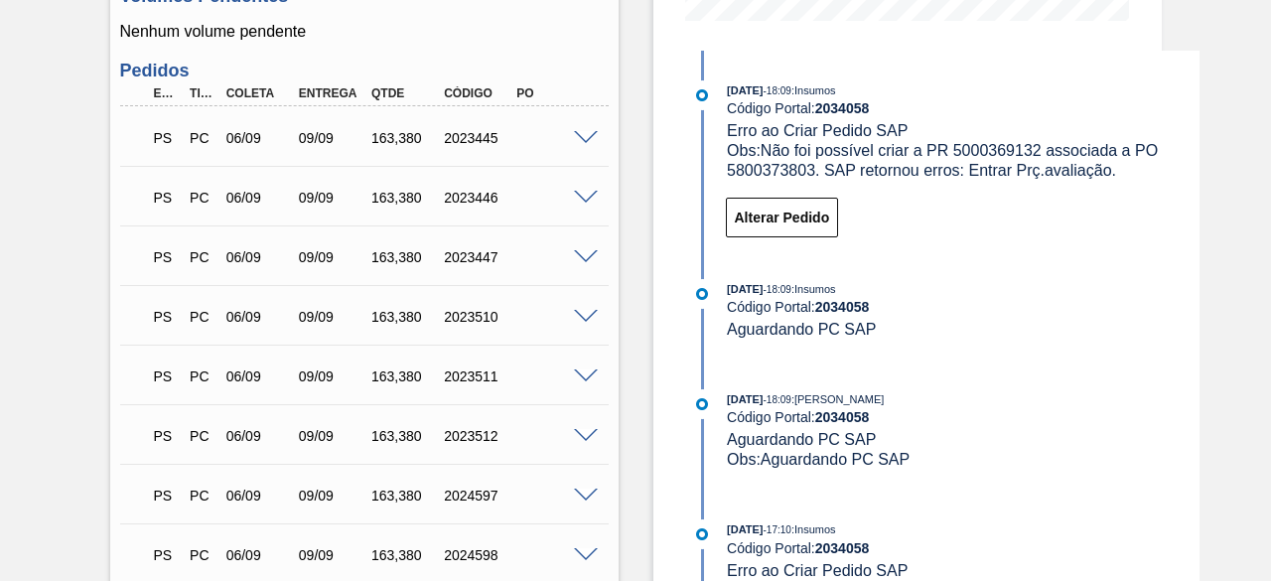
scroll to position [591, 0]
